Goal: Task Accomplishment & Management: Manage account settings

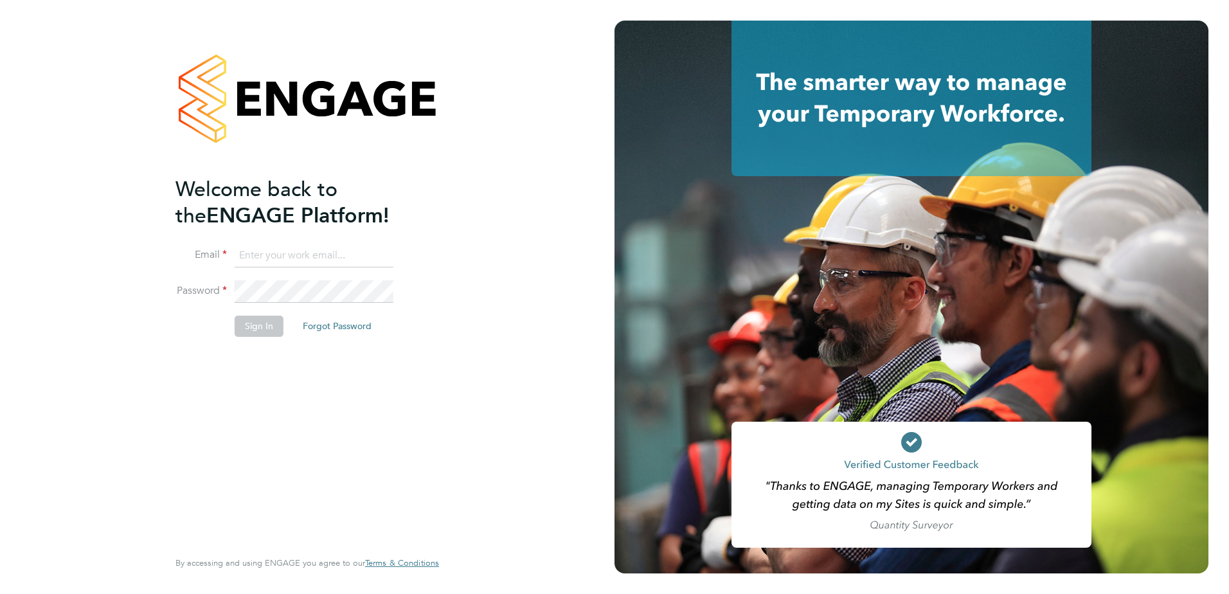
type input "[PERSON_NAME][EMAIL_ADDRESS][DOMAIN_NAME]"
click at [257, 326] on button "Sign In" at bounding box center [259, 326] width 49 height 21
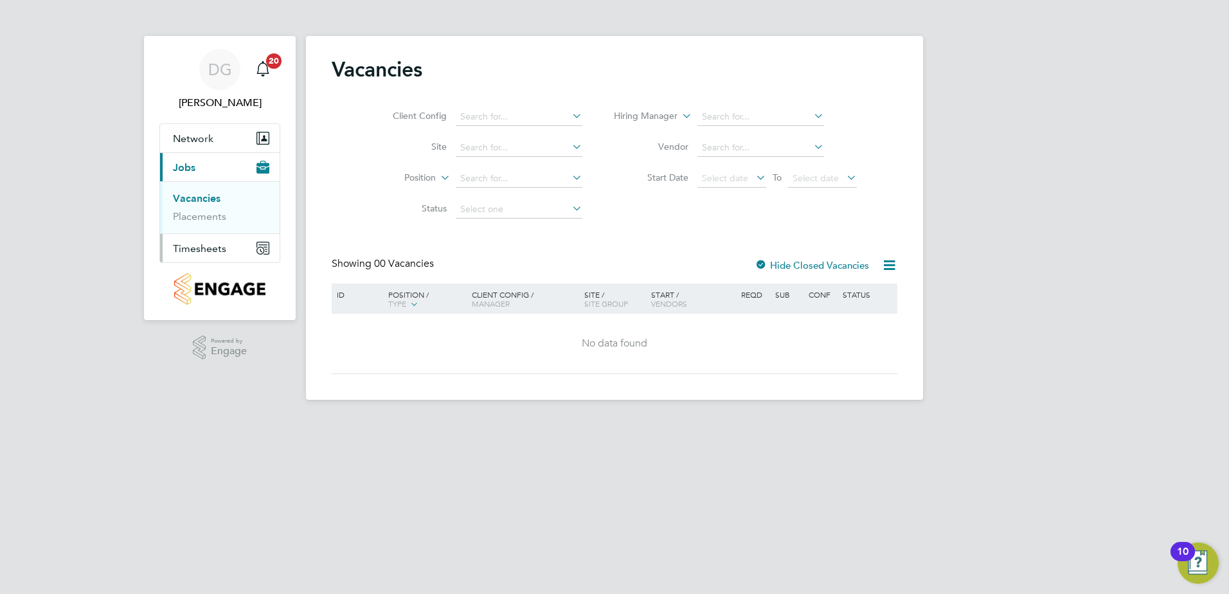
click at [206, 250] on span "Timesheets" at bounding box center [199, 248] width 53 height 12
click at [201, 229] on link "Timesheets" at bounding box center [199, 227] width 53 height 12
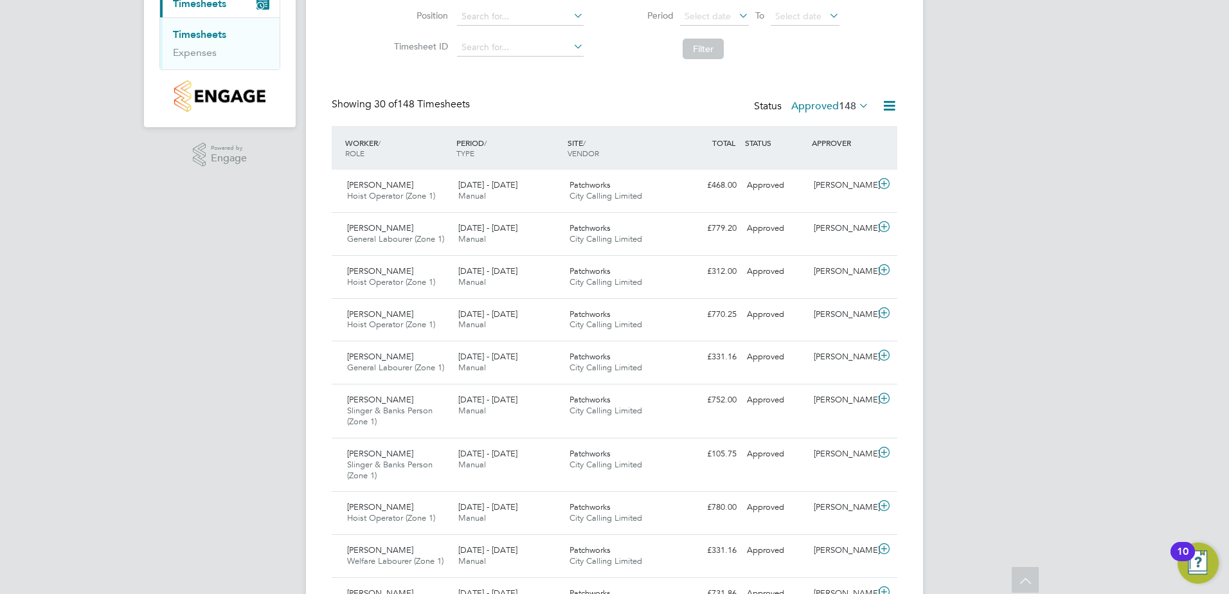
click at [819, 101] on label "Approved 148" at bounding box center [830, 106] width 78 height 13
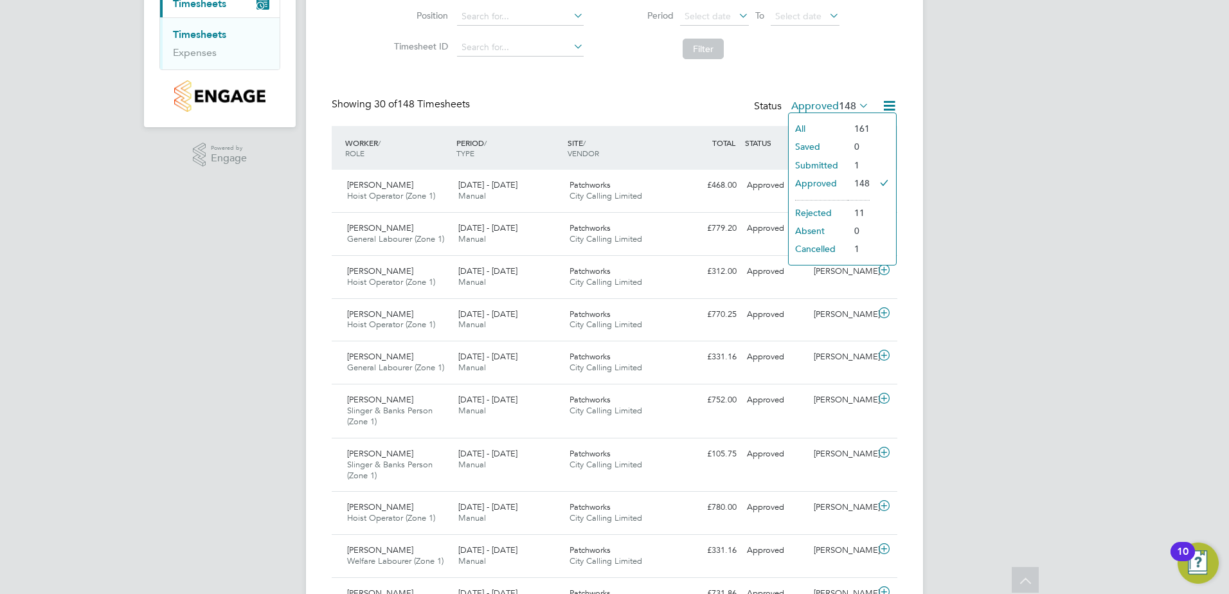
click at [829, 165] on li "Submitted" at bounding box center [818, 165] width 59 height 18
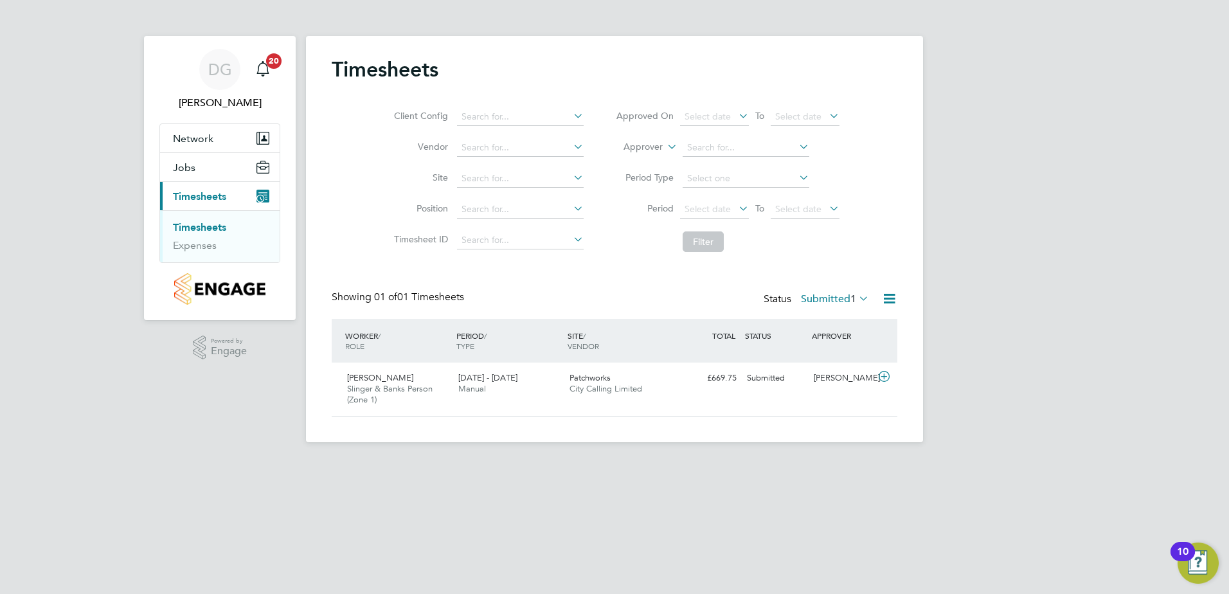
click at [856, 297] on icon at bounding box center [856, 298] width 0 height 18
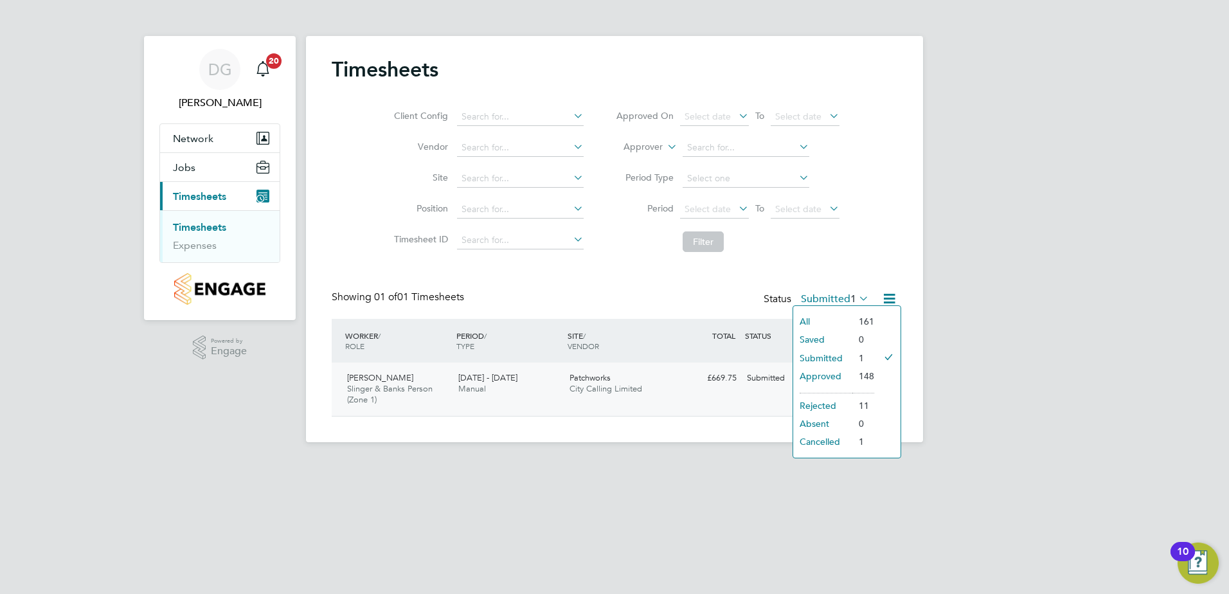
click at [382, 379] on span "[PERSON_NAME]" at bounding box center [380, 377] width 66 height 11
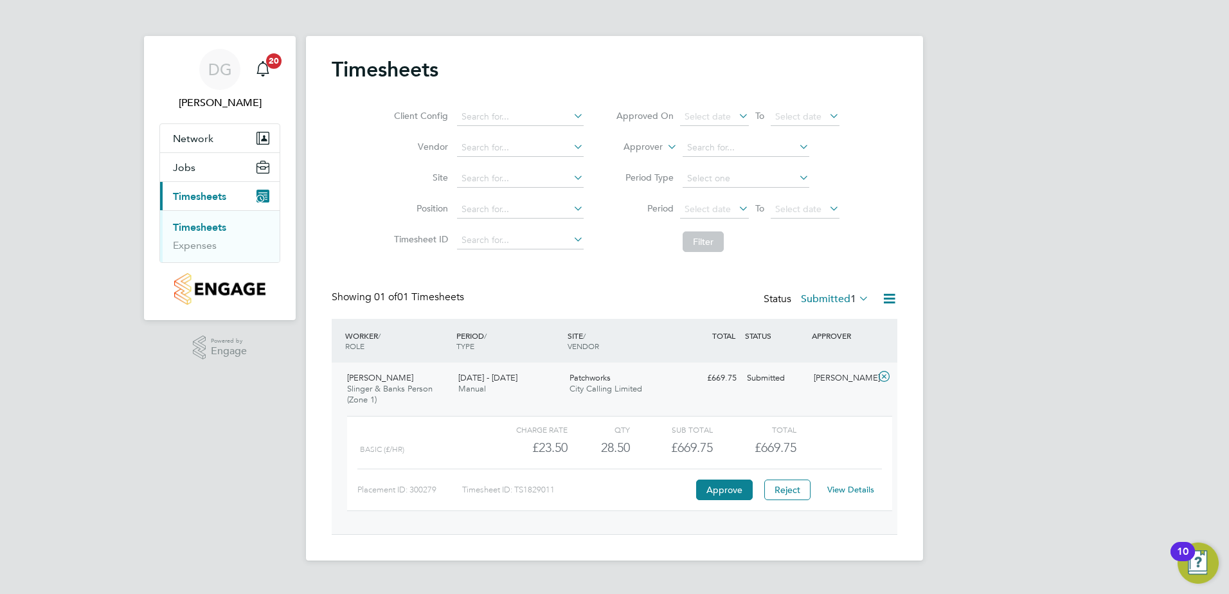
click at [854, 490] on link "View Details" at bounding box center [850, 489] width 47 height 11
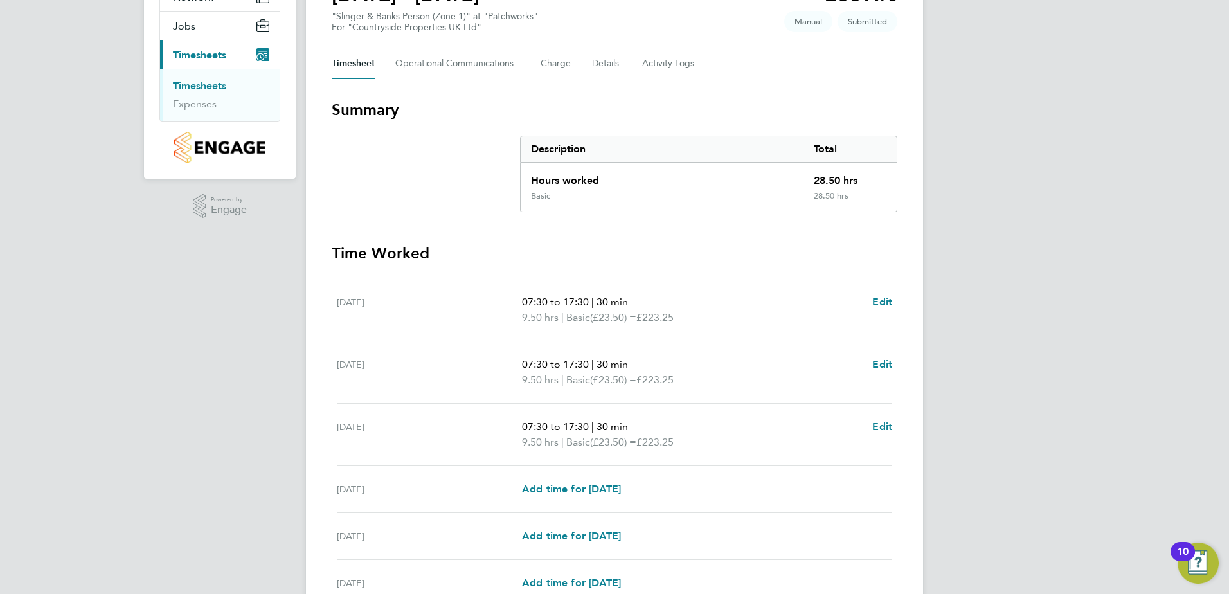
scroll to position [257, 0]
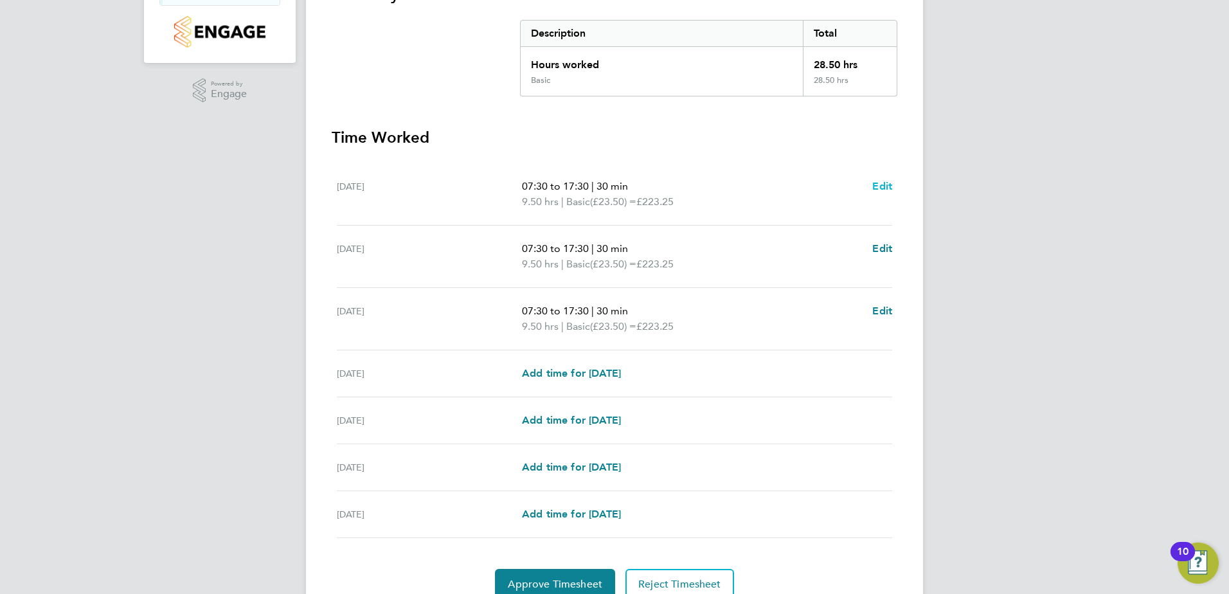
click at [887, 186] on span "Edit" at bounding box center [882, 186] width 20 height 12
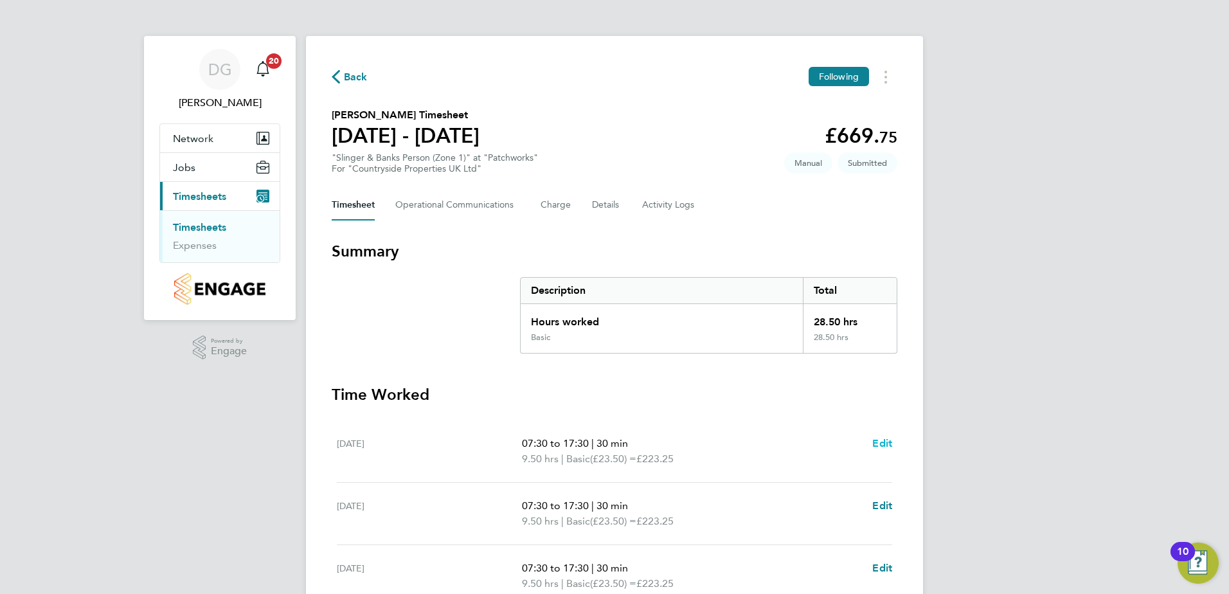
select select "30"
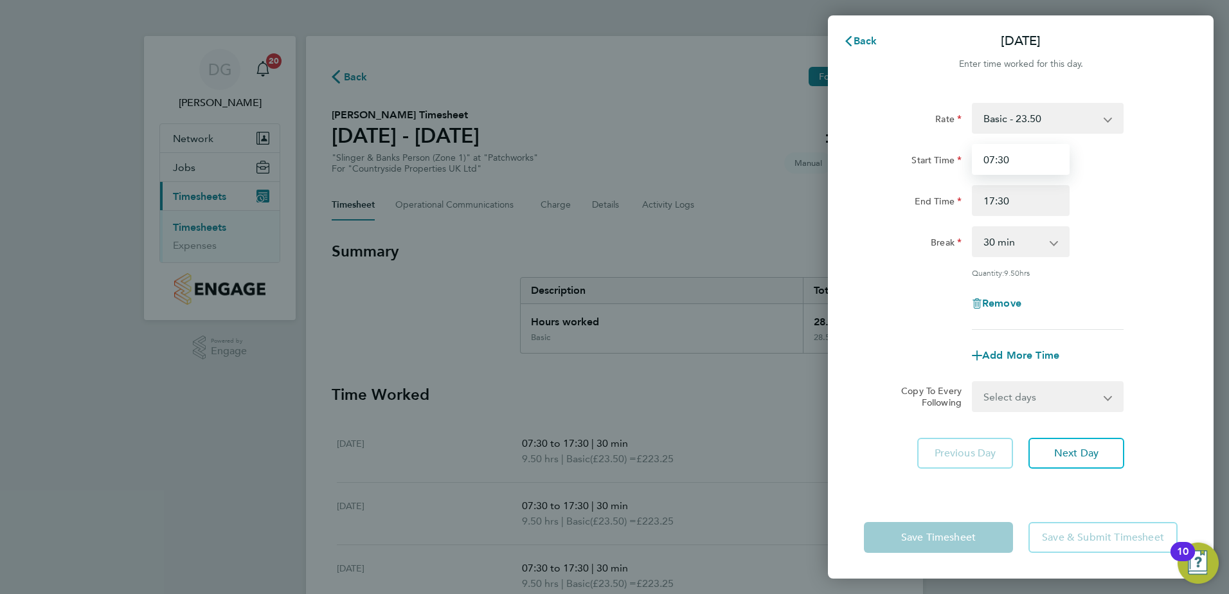
click at [1044, 157] on input "07:30" at bounding box center [1021, 159] width 98 height 31
click at [668, 418] on div "Back Mon 22 Sep Enter time worked for this day. Rate Basic - 23.50 Start Time 0…" at bounding box center [614, 297] width 1229 height 594
click at [734, 526] on div "Back Mon 22 Sep Enter time worked for this day. Rate Basic - 23.50 Start Time 0…" at bounding box center [614, 297] width 1229 height 594
